Goal: Information Seeking & Learning: Compare options

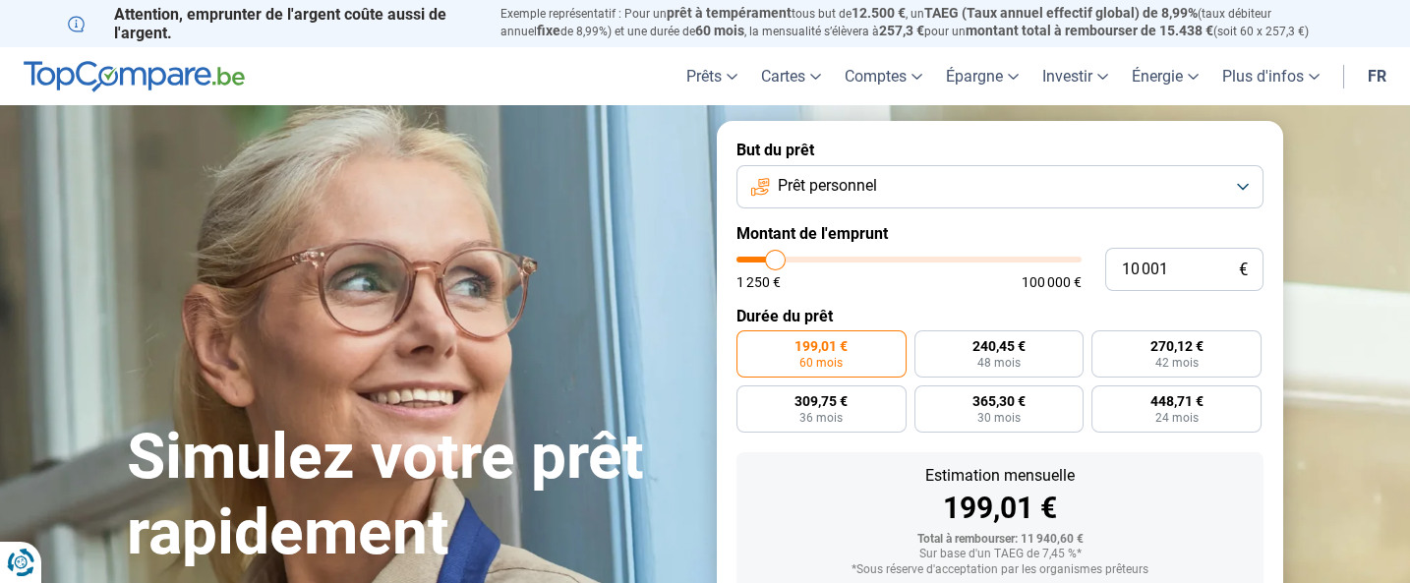
click at [1251, 185] on button "Prêt personnel" at bounding box center [999, 186] width 527 height 43
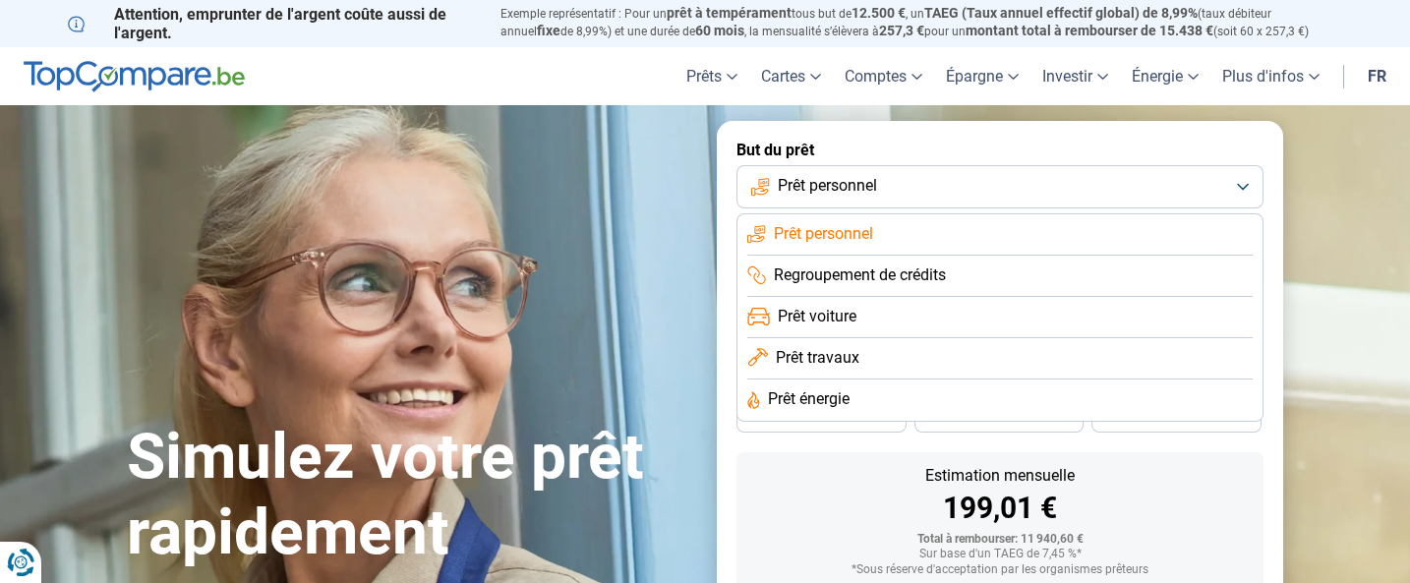
click at [1126, 388] on li "Prêt énergie" at bounding box center [999, 399] width 505 height 41
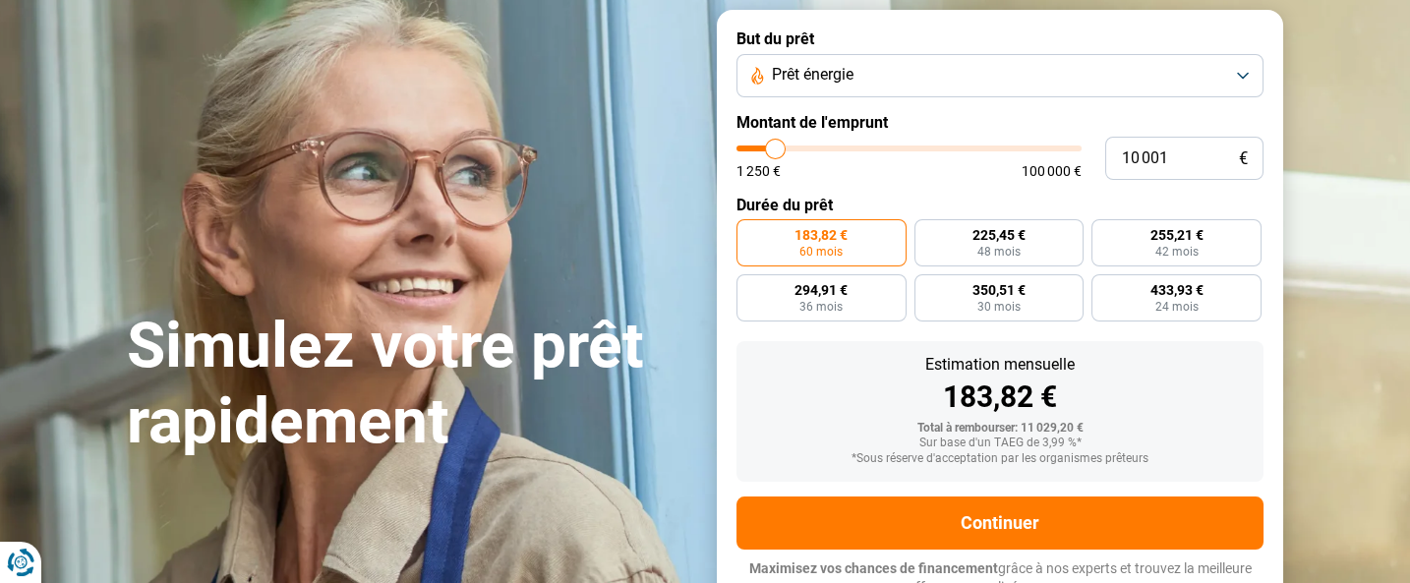
scroll to position [126, 0]
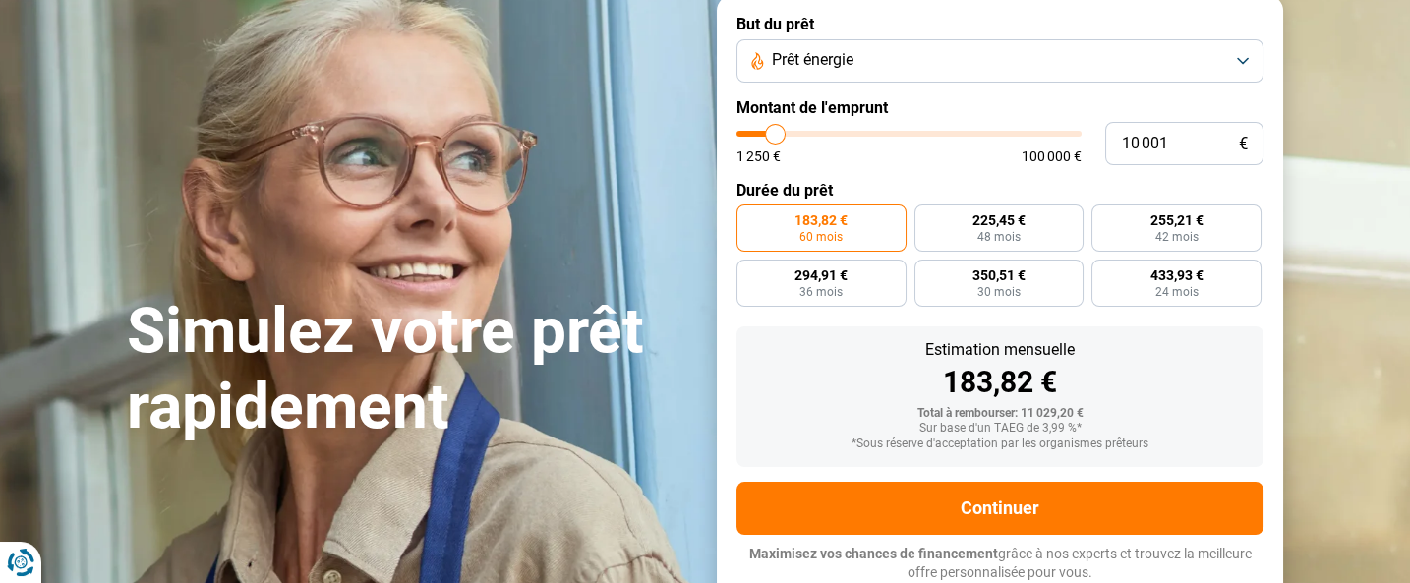
type input "85 750"
type input "85750"
click at [1024, 133] on input "range" at bounding box center [908, 134] width 345 height 6
radio input "false"
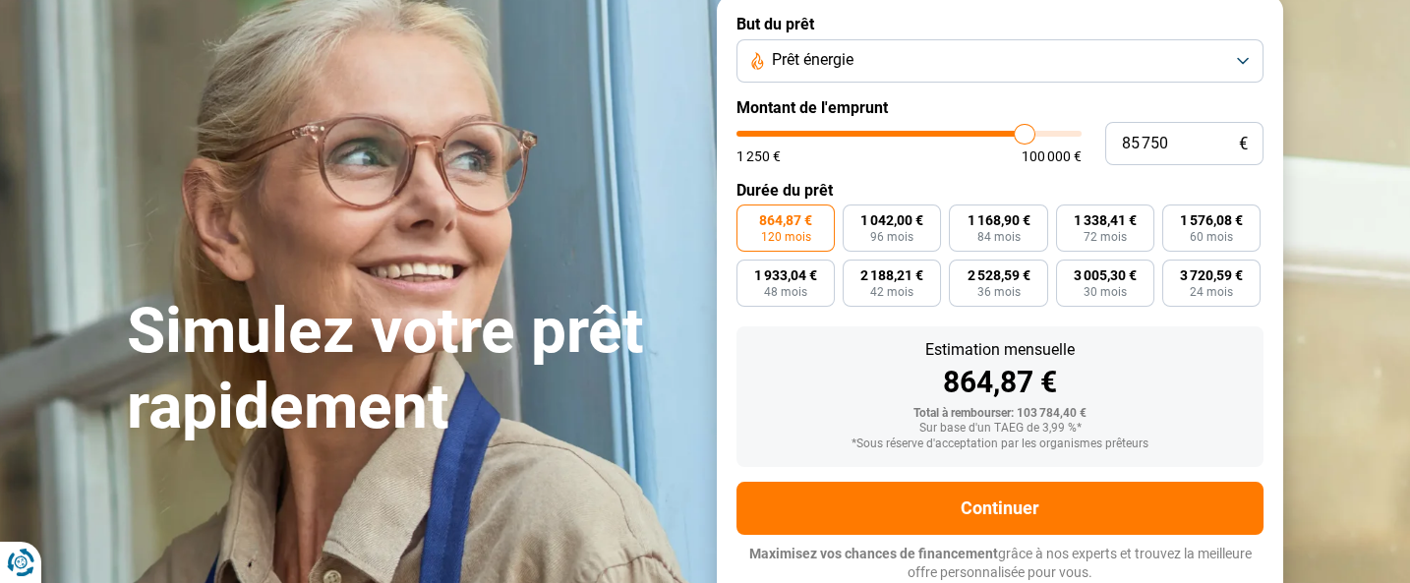
type input "41 250"
type input "41250"
click at [878, 134] on input "range" at bounding box center [908, 134] width 345 height 6
type input "30 000"
type input "30000"
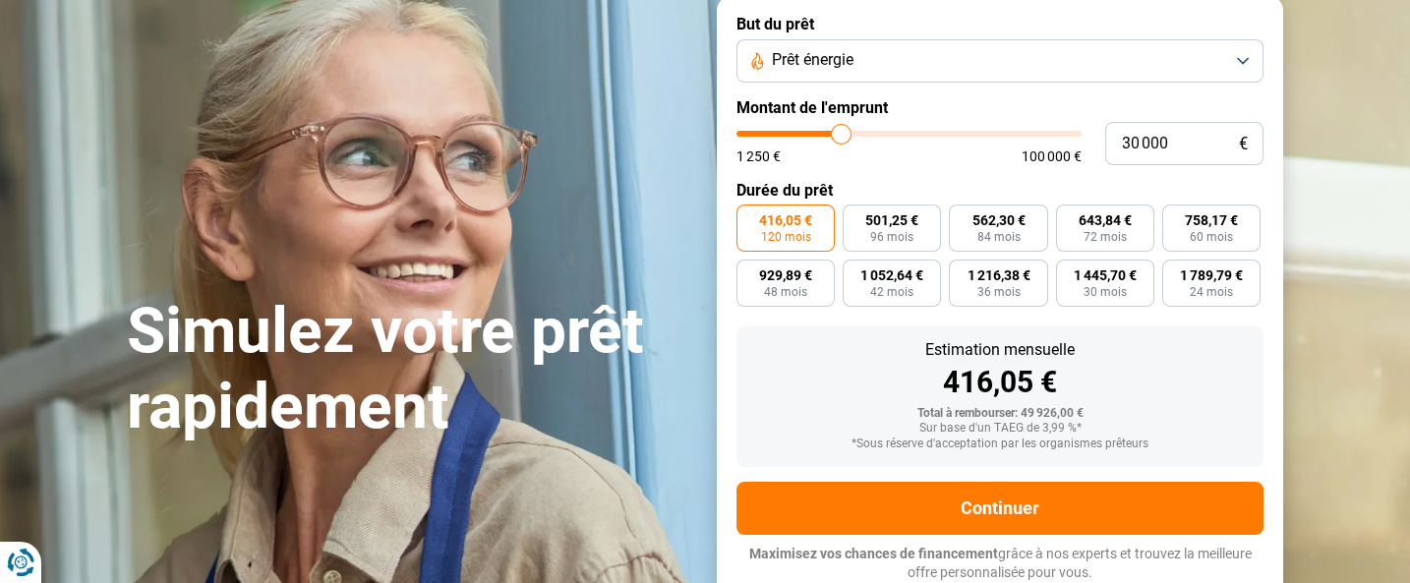
click at [840, 133] on input "range" at bounding box center [908, 134] width 345 height 6
type input "35 750"
type input "35750"
click at [859, 132] on input "range" at bounding box center [908, 134] width 345 height 6
drag, startPoint x: 1170, startPoint y: 139, endPoint x: 1052, endPoint y: 202, distance: 134.1
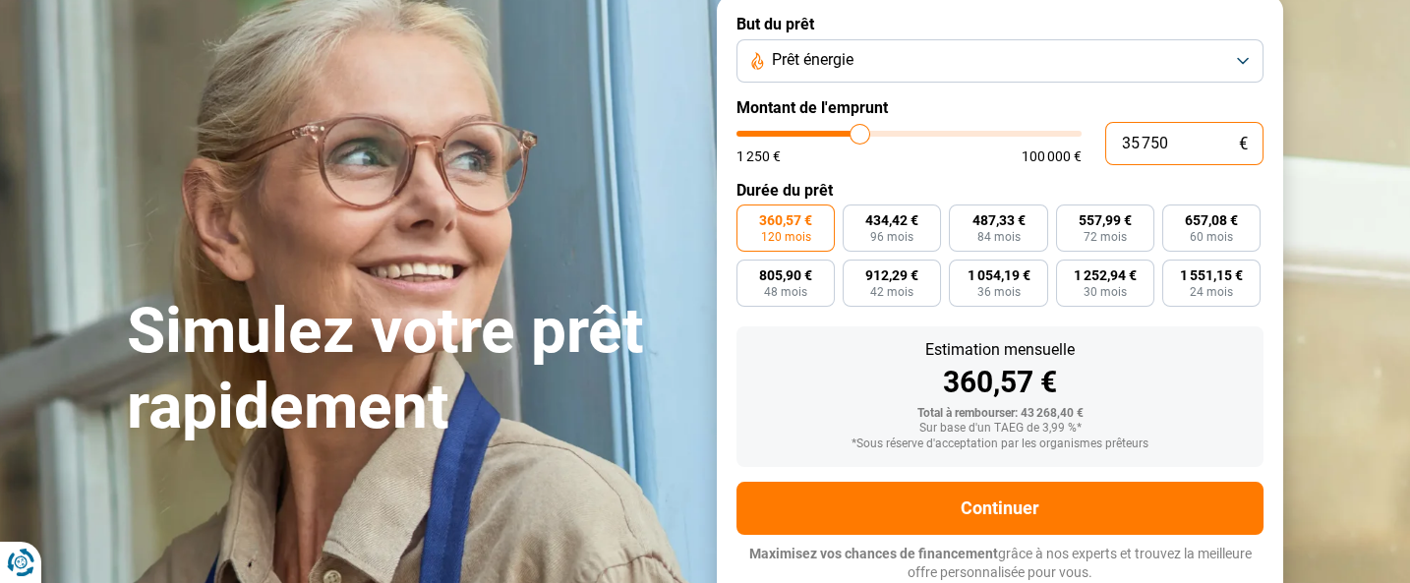
click at [1052, 202] on form "But du prêt Prêt énergie Montant de l'emprunt 35 750 € 1 250 € 100 000 € Durée …" at bounding box center [1000, 298] width 566 height 606
type input "3"
type input "1250"
type input "34"
type input "1250"
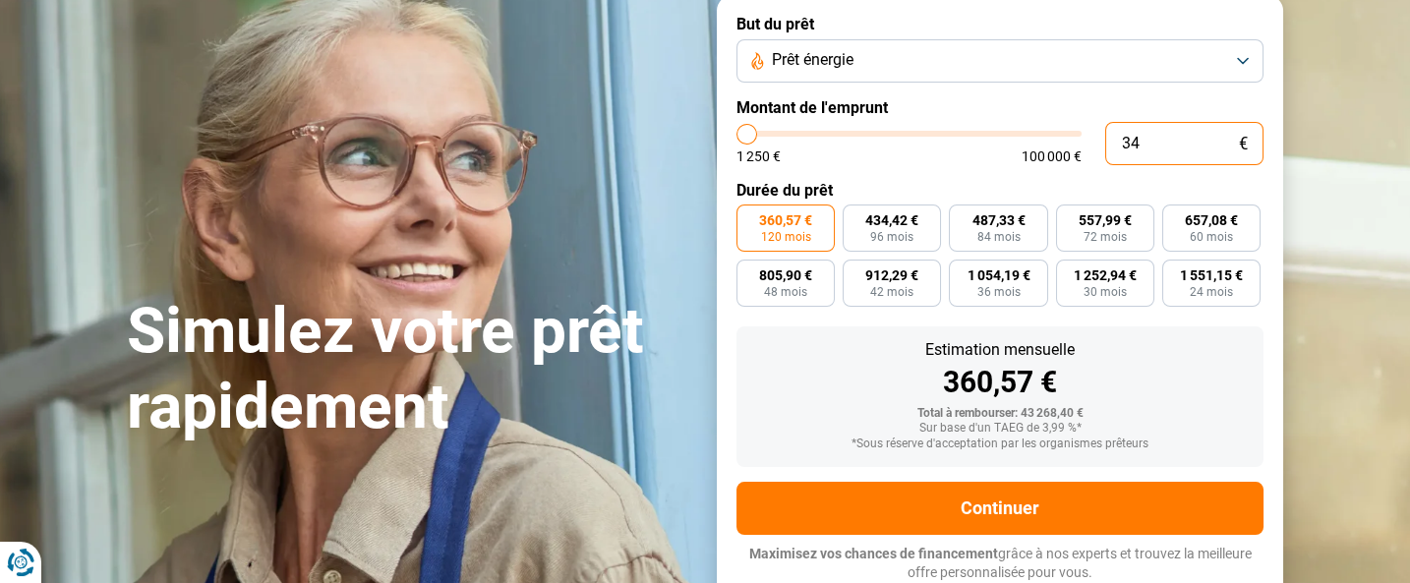
type input "340"
type input "1250"
type input "3 400"
type input "3500"
type input "34 000"
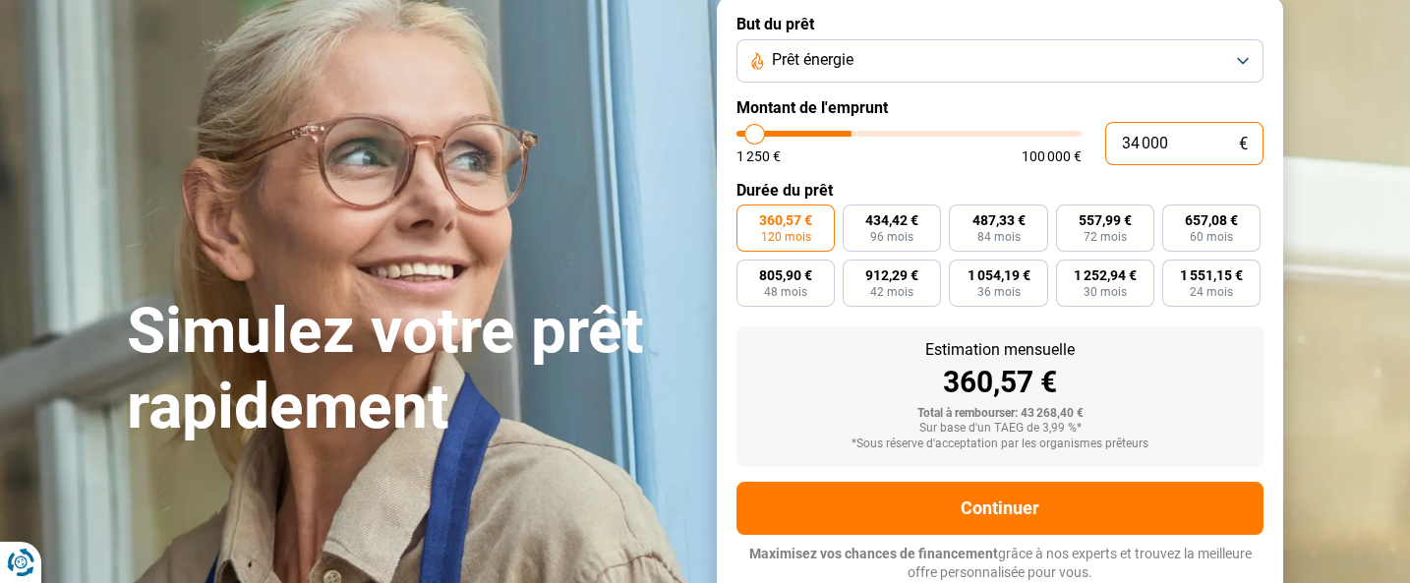
type input "34000"
click at [988, 153] on div "1 250 € 100 000 €" at bounding box center [908, 156] width 345 height 14
click at [1242, 61] on button "Prêt énergie" at bounding box center [999, 60] width 527 height 43
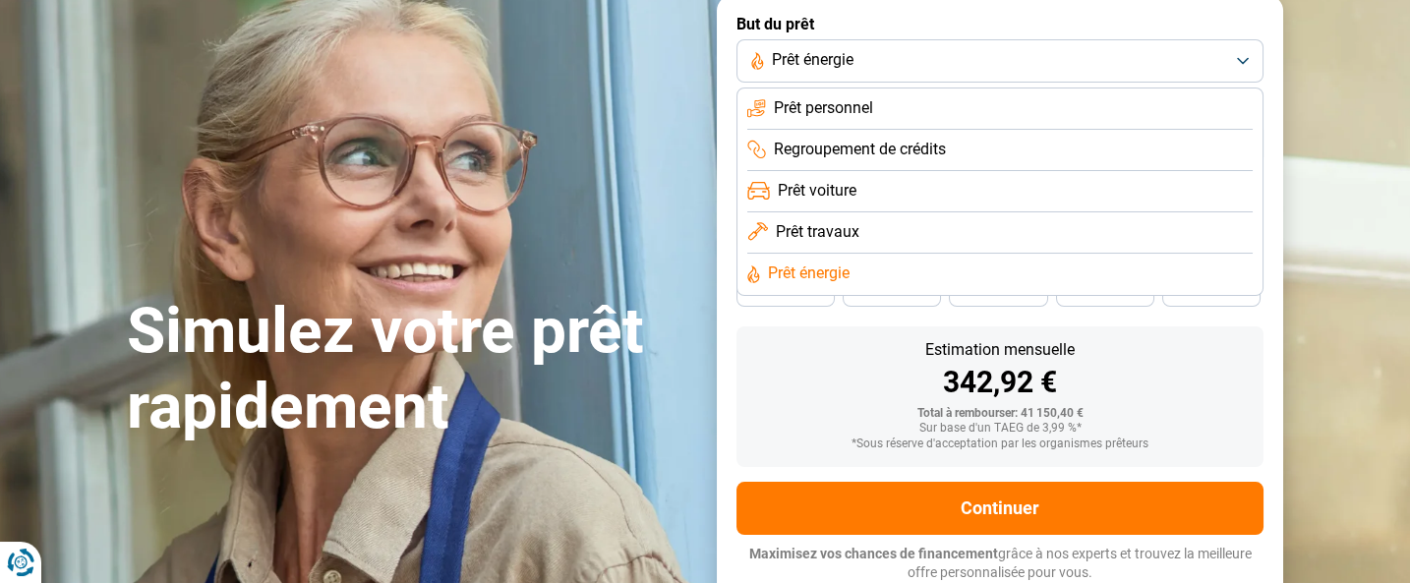
click at [872, 212] on li "Prêt voiture" at bounding box center [999, 232] width 505 height 41
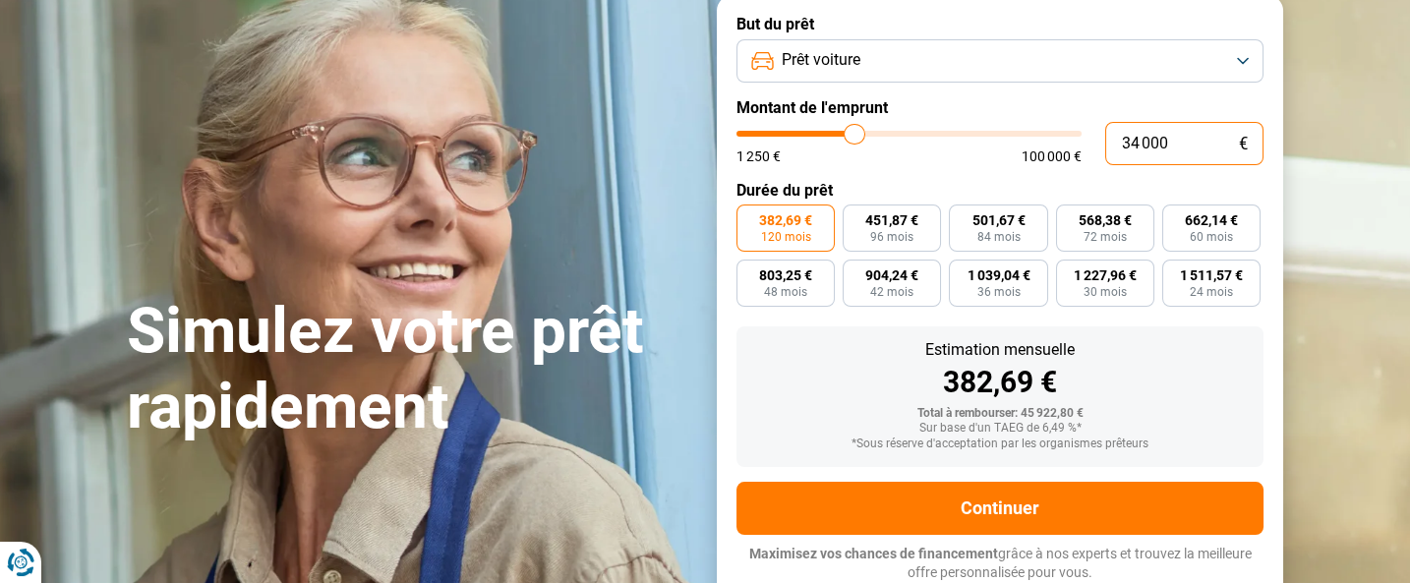
drag, startPoint x: 1165, startPoint y: 149, endPoint x: 930, endPoint y: 133, distance: 235.5
click at [930, 133] on div "34 000 € 1 250 € 100 000 €" at bounding box center [999, 143] width 527 height 43
type input "2"
type input "1250"
type input "20"
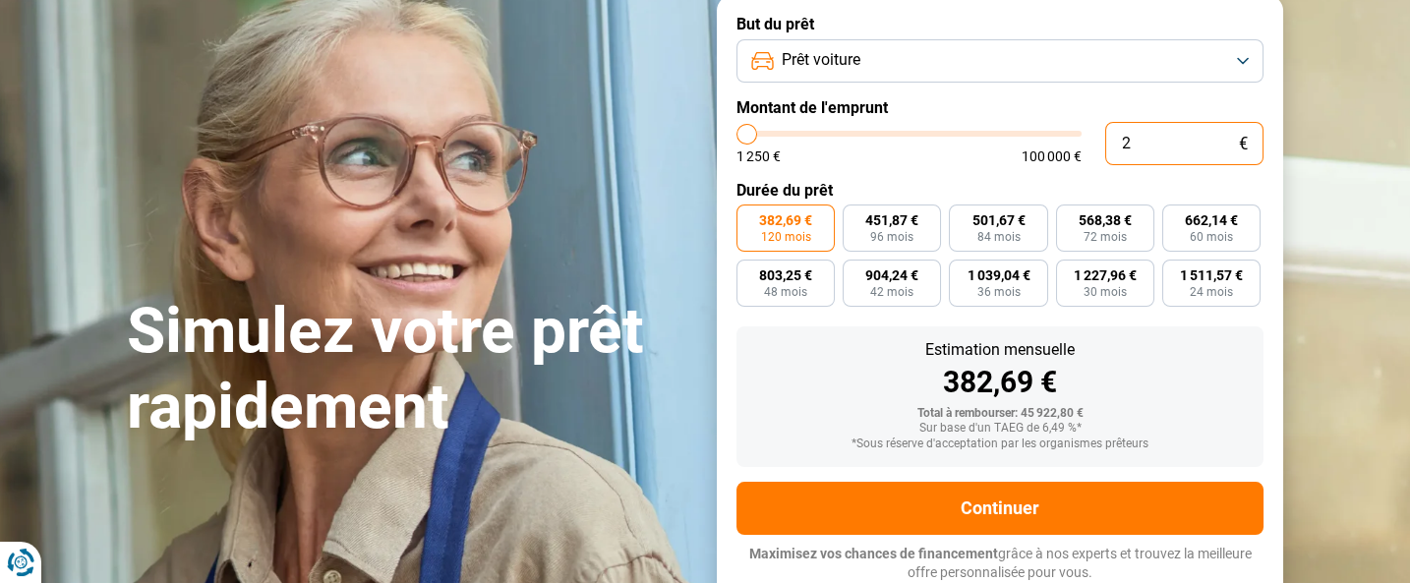
type input "1250"
type input "200"
type input "1250"
type input "2 000"
type input "2000"
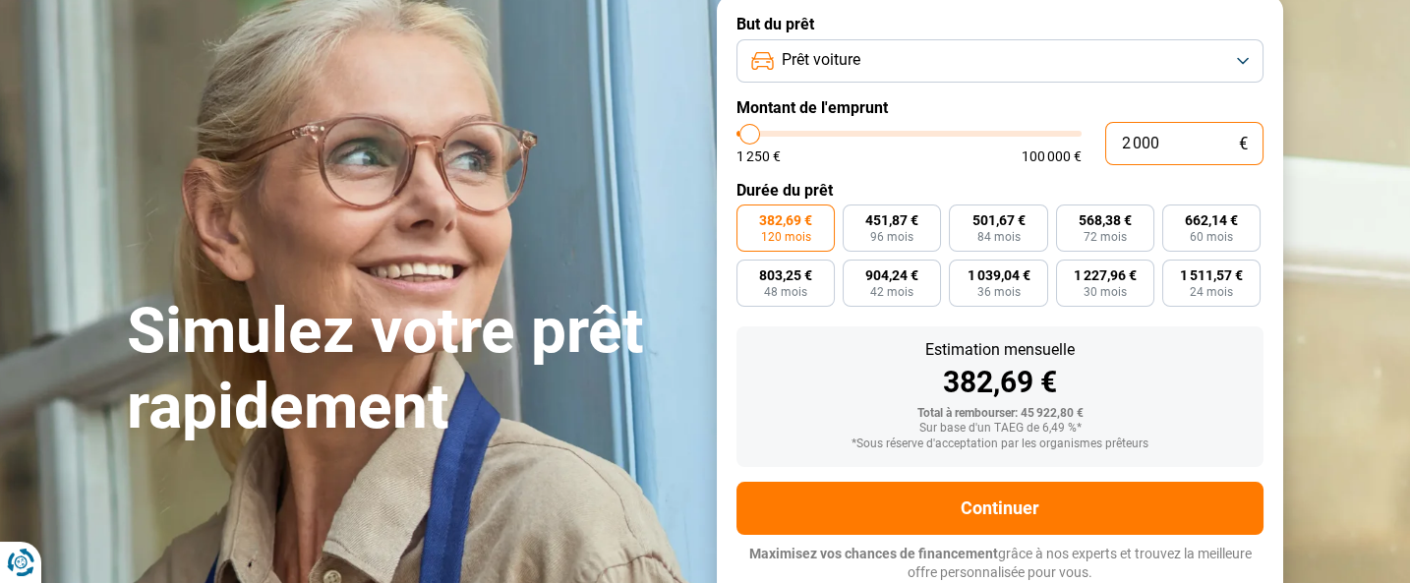
type input "20 000"
type input "20000"
radio input "true"
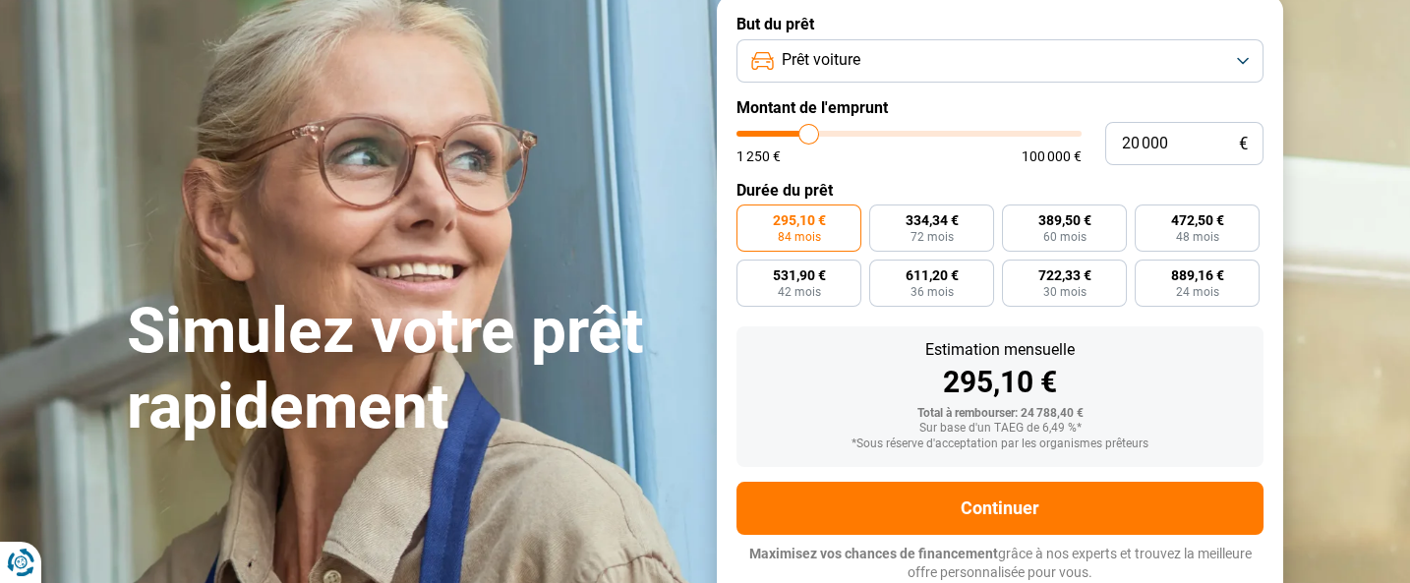
click at [840, 158] on div "1 250 € 100 000 €" at bounding box center [908, 156] width 345 height 14
click at [1251, 55] on button "Prêt voiture" at bounding box center [999, 60] width 527 height 43
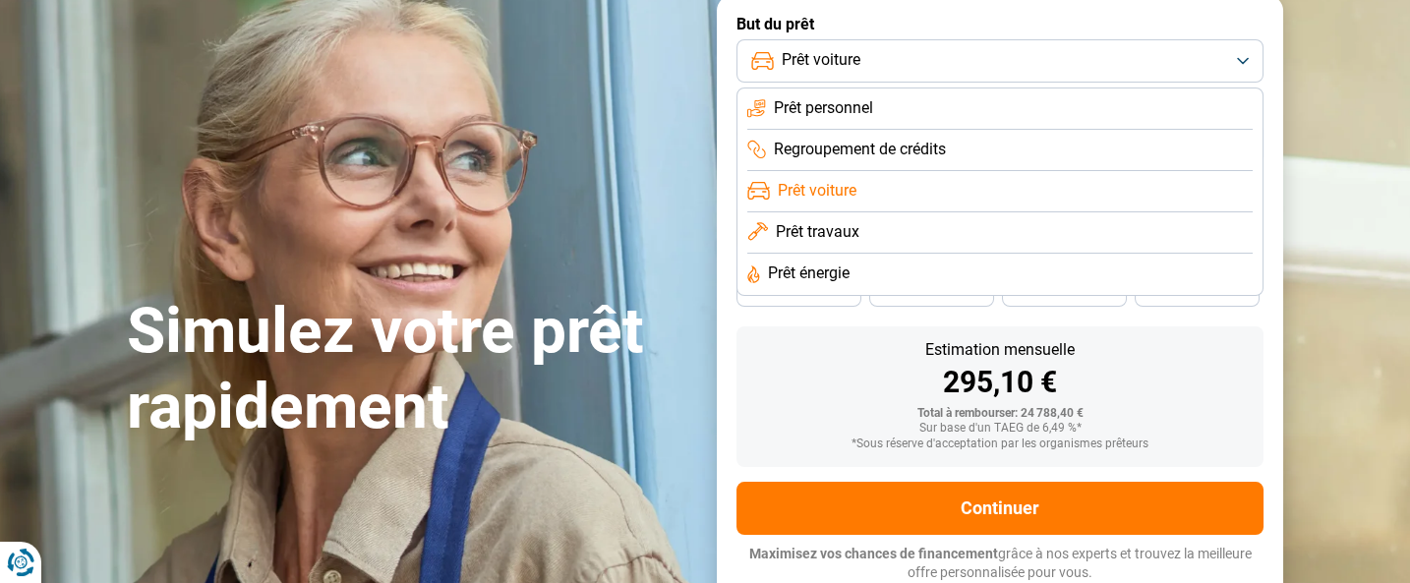
click at [1020, 130] on li "Prêt personnel" at bounding box center [999, 150] width 505 height 41
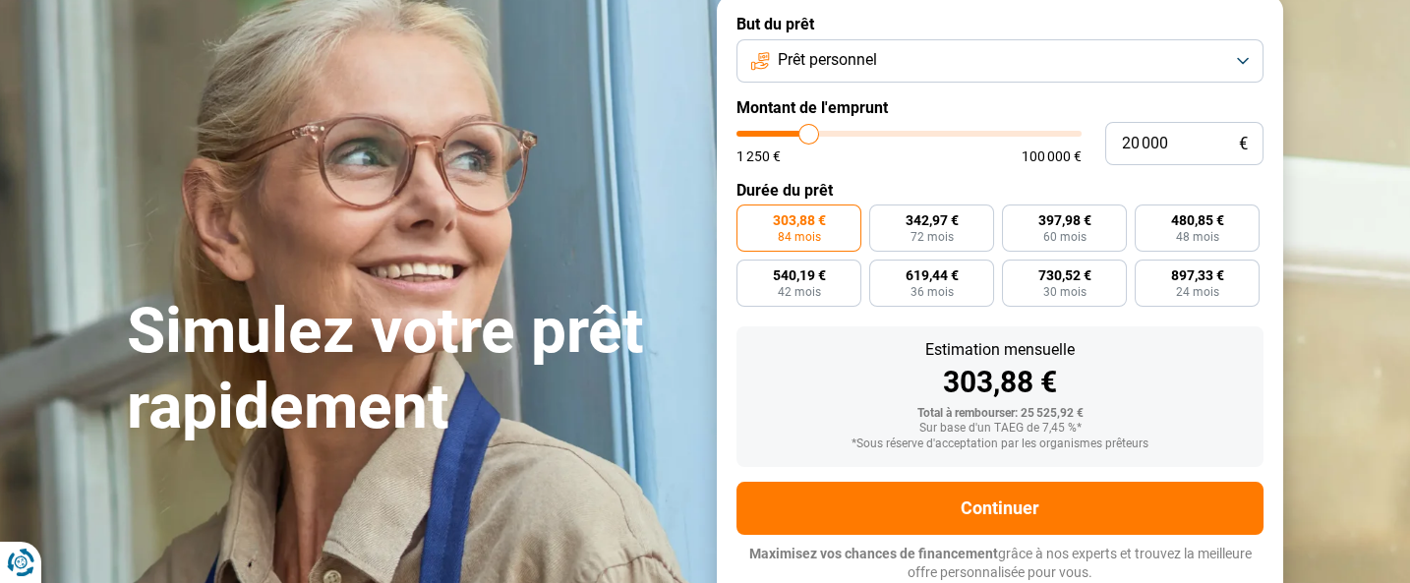
click at [1245, 61] on button "Prêt personnel" at bounding box center [999, 60] width 527 height 43
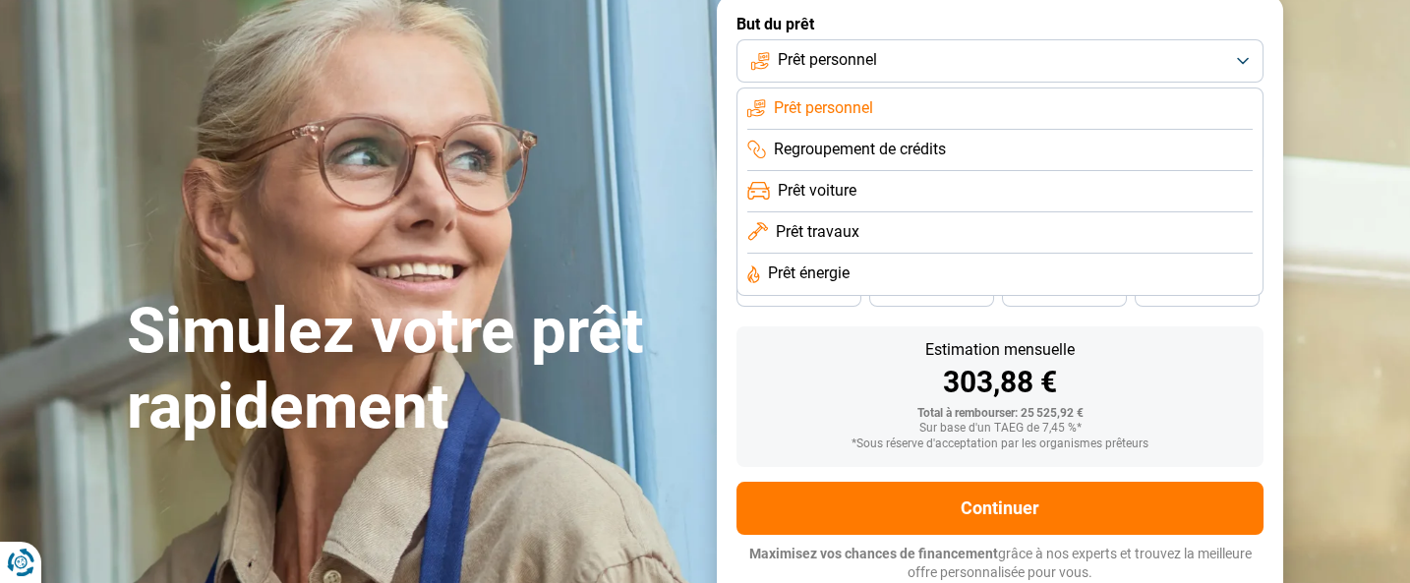
click at [1049, 254] on li "Prêt travaux" at bounding box center [999, 274] width 505 height 41
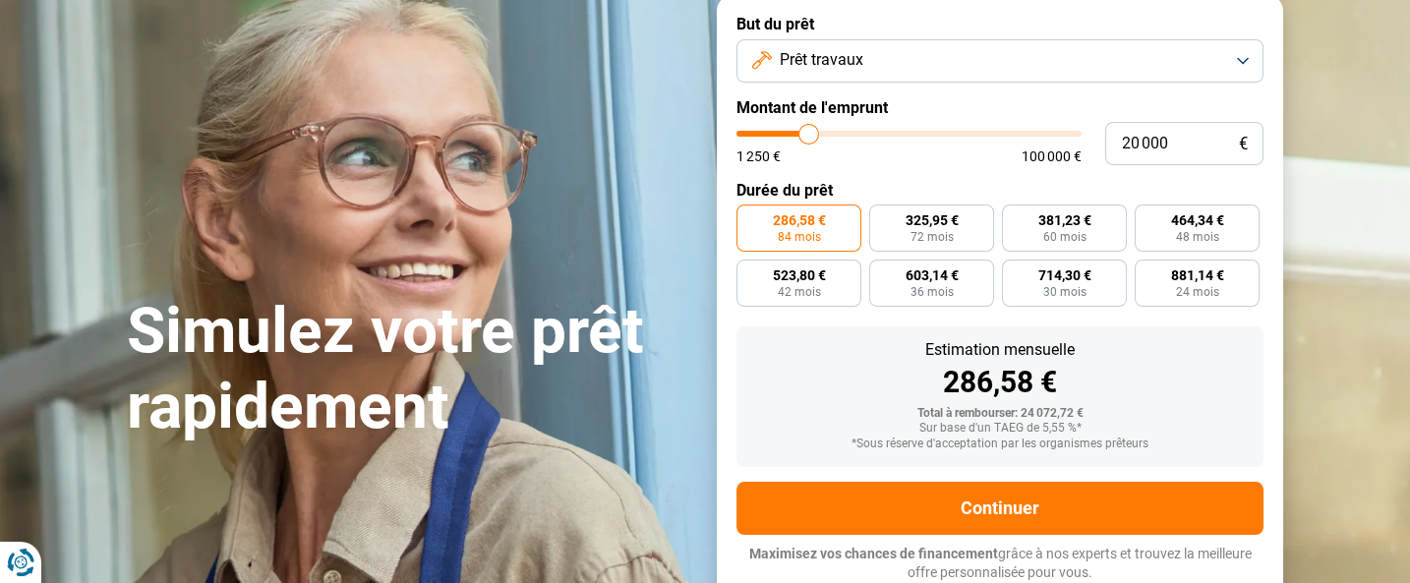
type input "31 500"
type input "31500"
click at [845, 133] on input "range" at bounding box center [908, 134] width 345 height 6
radio input "false"
